Goal: Find specific page/section: Find specific page/section

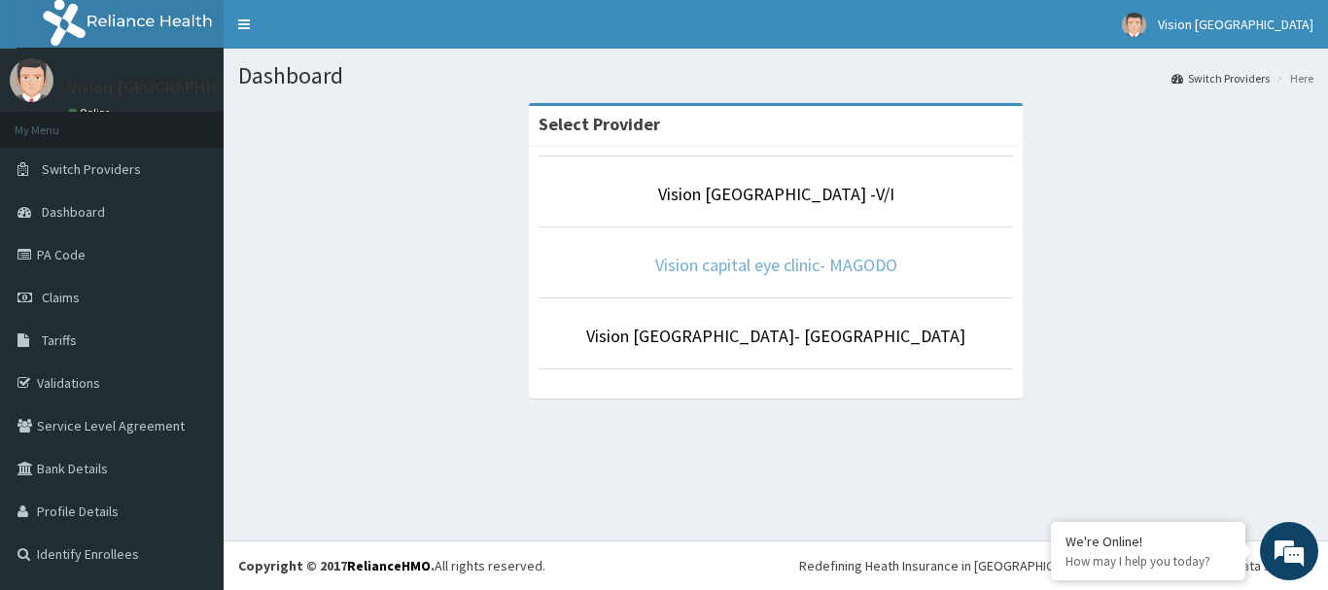
click at [816, 268] on link "Vision capital eye clinic- MAGODO" at bounding box center [776, 265] width 242 height 22
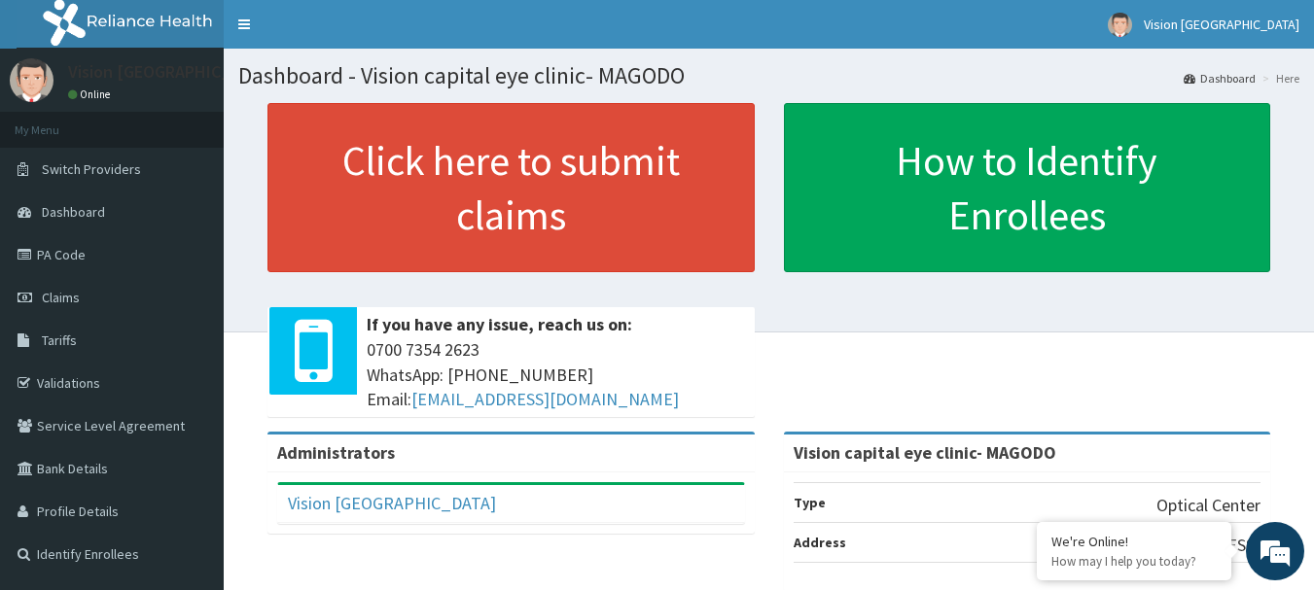
click at [63, 260] on link "PA Code" at bounding box center [112, 254] width 224 height 43
click at [62, 251] on link "PA Code" at bounding box center [112, 254] width 224 height 43
